Goal: Find specific page/section: Find specific page/section

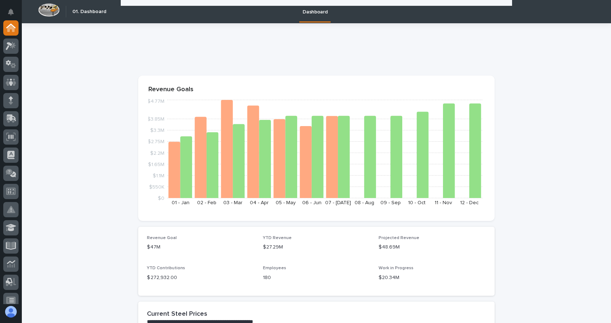
scroll to position [1018, 0]
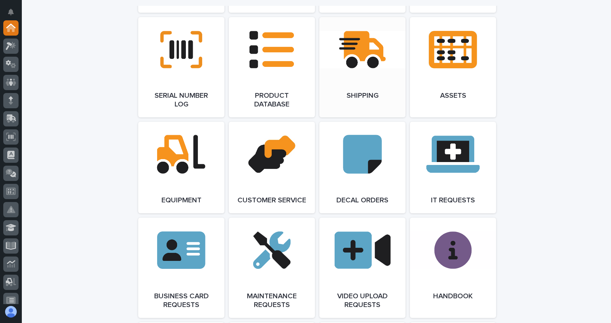
scroll to position [946, 0]
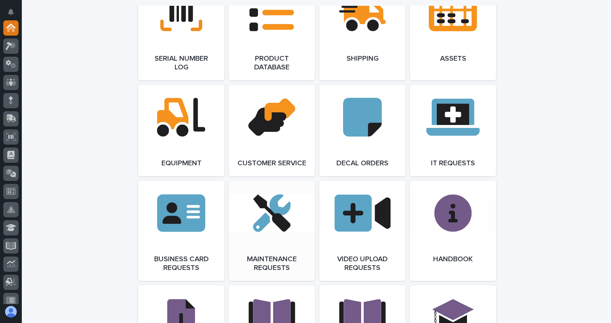
click at [255, 211] on link "Open Link" at bounding box center [272, 231] width 86 height 100
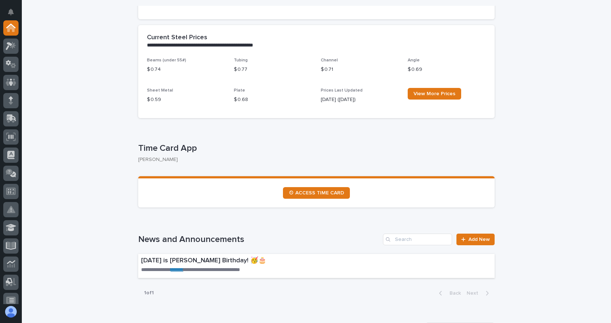
scroll to position [327, 0]
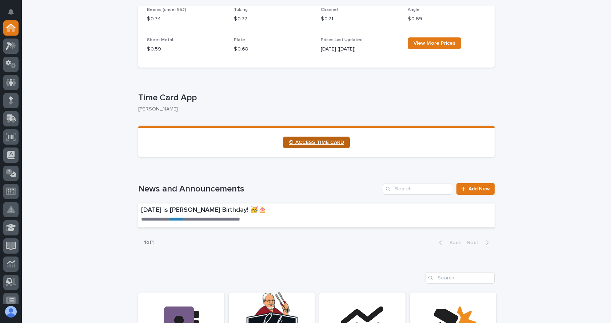
click at [315, 139] on link "⏲ ACCESS TIME CARD" at bounding box center [316, 143] width 67 height 12
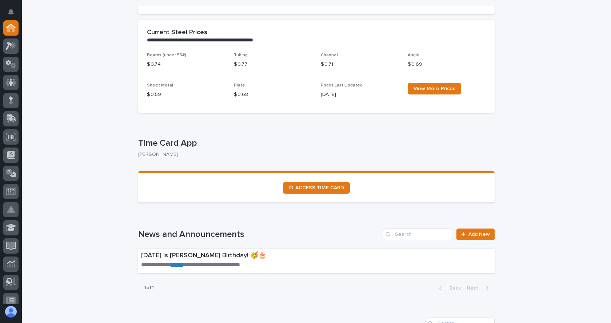
scroll to position [291, 0]
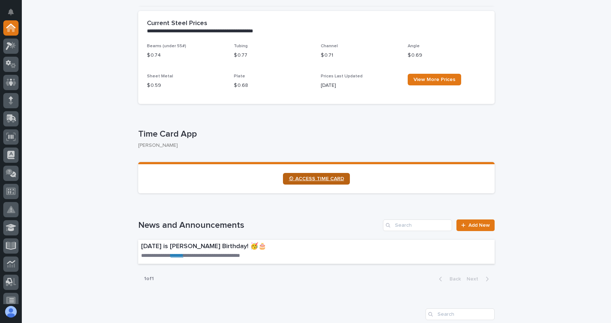
click at [313, 178] on span "⏲ ACCESS TIME CARD" at bounding box center [316, 178] width 55 height 5
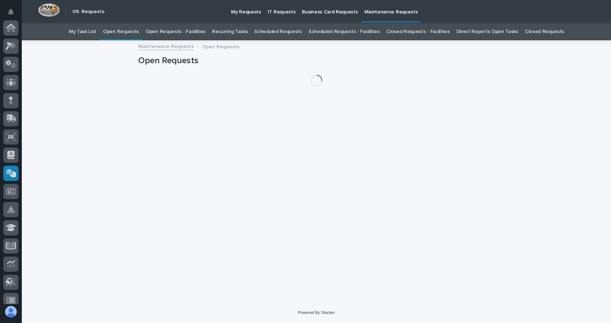
scroll to position [134, 0]
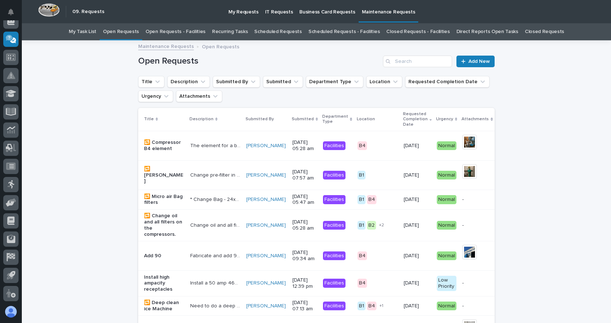
click at [181, 31] on link "Open Requests - Facilities" at bounding box center [175, 31] width 60 height 17
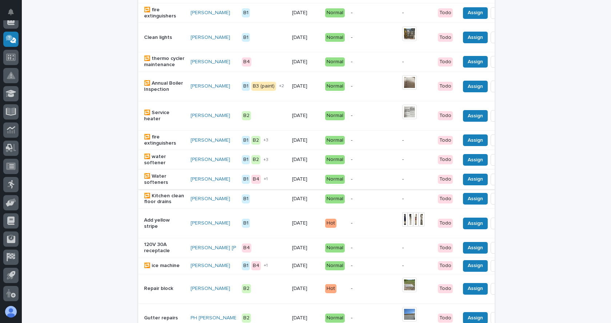
scroll to position [546, 0]
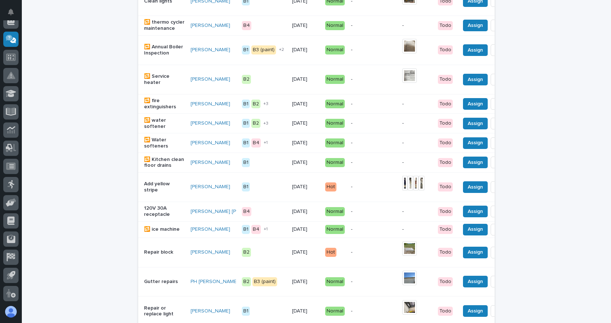
click at [150, 218] on div "120V 30A receptacle" at bounding box center [164, 211] width 41 height 14
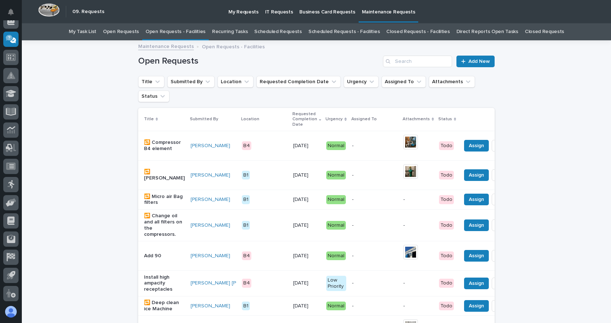
scroll to position [23, 0]
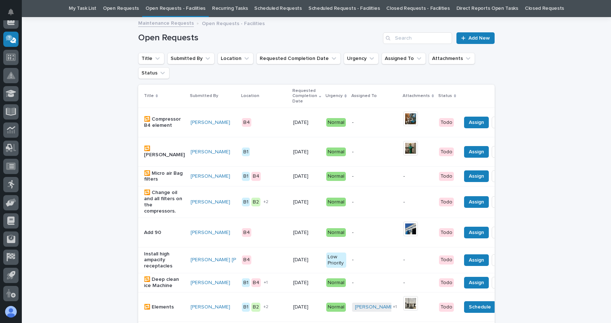
click at [157, 264] on p "Install high ampacity receptacles" at bounding box center [164, 260] width 41 height 18
